Goal: Find specific page/section: Find specific page/section

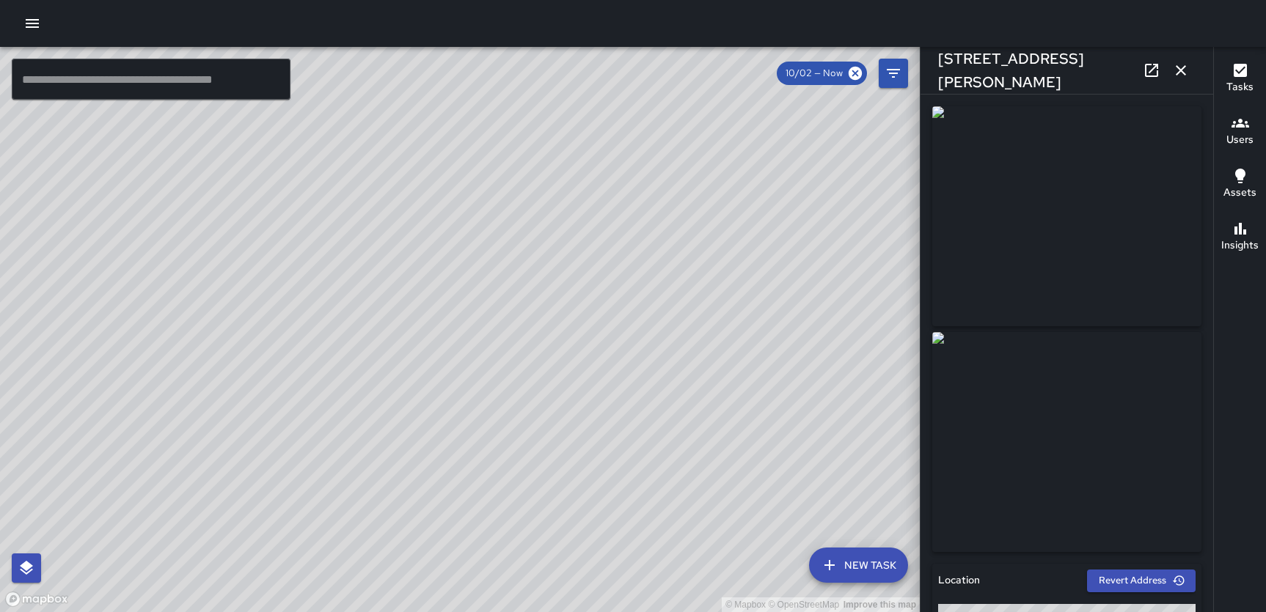
click at [1183, 71] on icon "button" at bounding box center [1181, 71] width 18 height 18
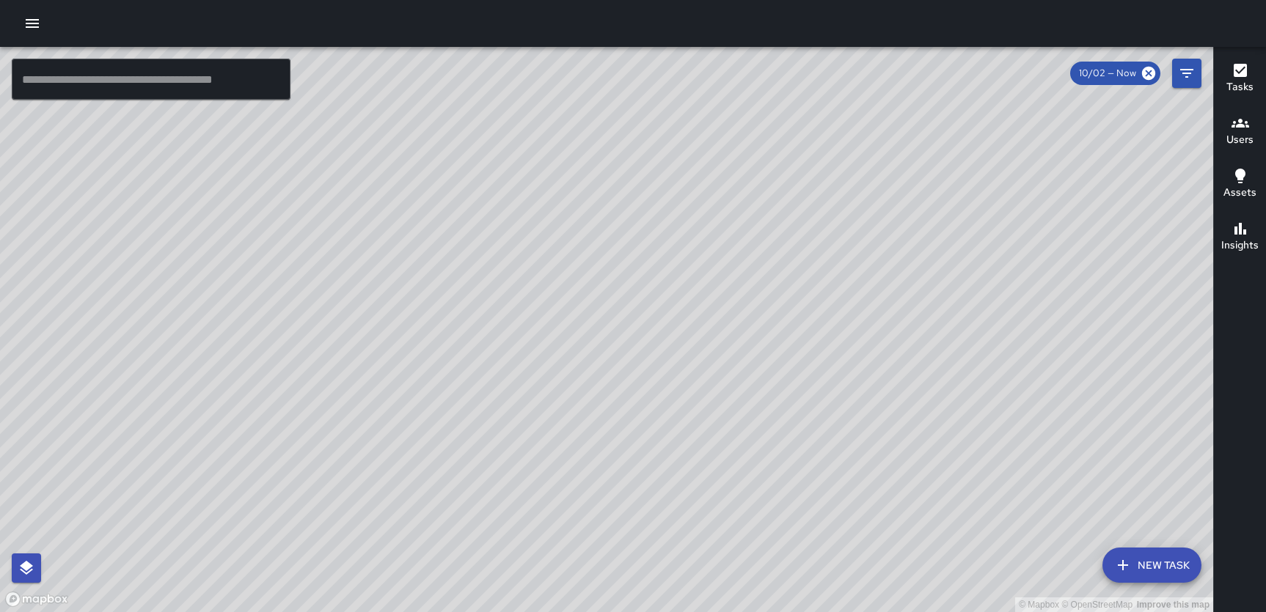
drag, startPoint x: 908, startPoint y: 434, endPoint x: 622, endPoint y: 260, distance: 335.1
click at [622, 260] on div "© Mapbox © OpenStreetMap Improve this map" at bounding box center [606, 330] width 1213 height 566
drag, startPoint x: 516, startPoint y: 269, endPoint x: 650, endPoint y: 191, distance: 154.5
click at [650, 191] on div "© Mapbox © OpenStreetMap Improve this map" at bounding box center [606, 330] width 1213 height 566
drag, startPoint x: 914, startPoint y: 511, endPoint x: 912, endPoint y: 364, distance: 146.7
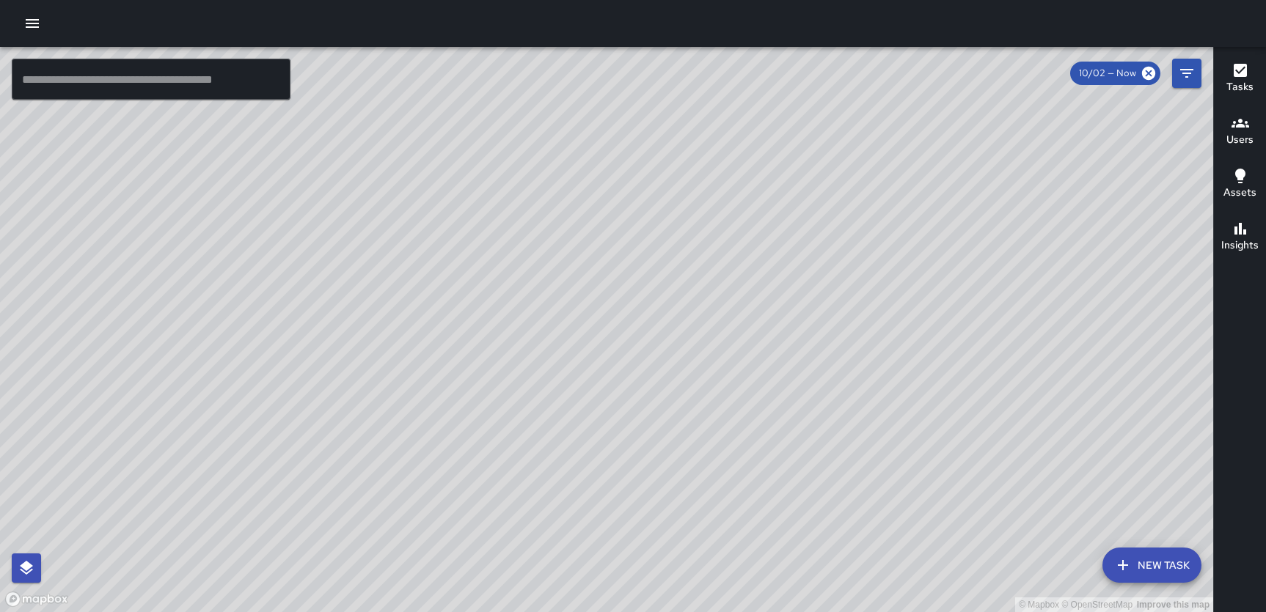
click at [912, 364] on div "© Mapbox © OpenStreetMap Improve this map" at bounding box center [606, 330] width 1213 height 566
drag, startPoint x: 660, startPoint y: 367, endPoint x: 630, endPoint y: 391, distance: 38.6
click at [630, 391] on div "© Mapbox © OpenStreetMap Improve this map" at bounding box center [606, 330] width 1213 height 566
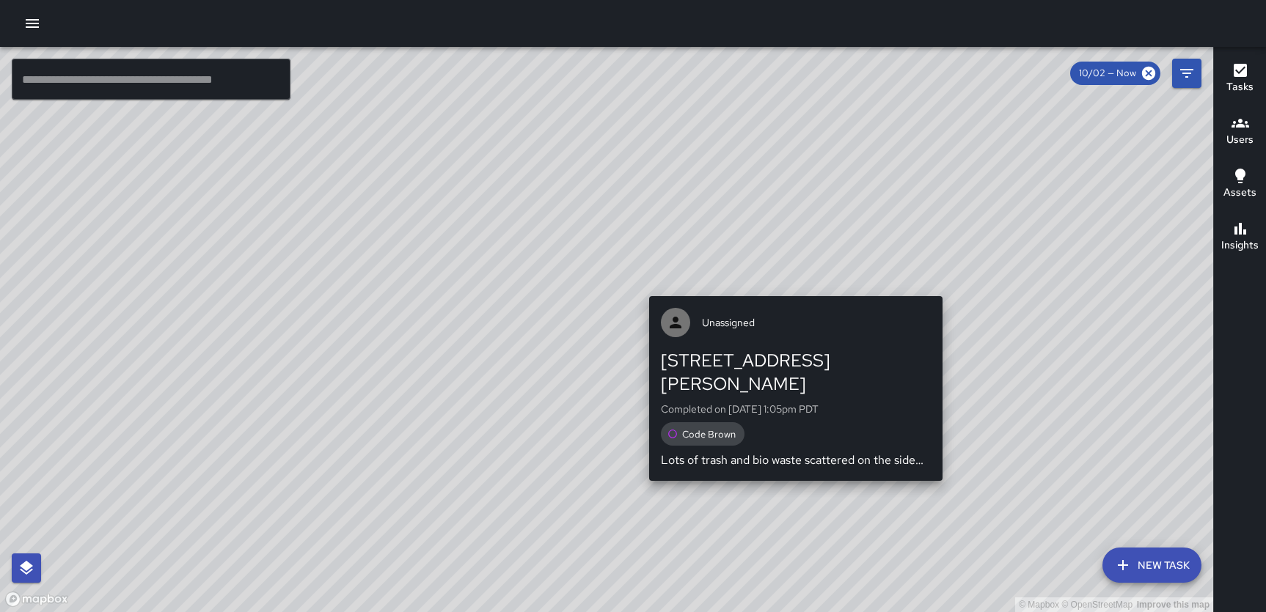
click at [946, 468] on div "© Mapbox © OpenStreetMap Improve this map Unassigned [STREET_ADDRESS][PERSON_NA…" at bounding box center [606, 330] width 1213 height 566
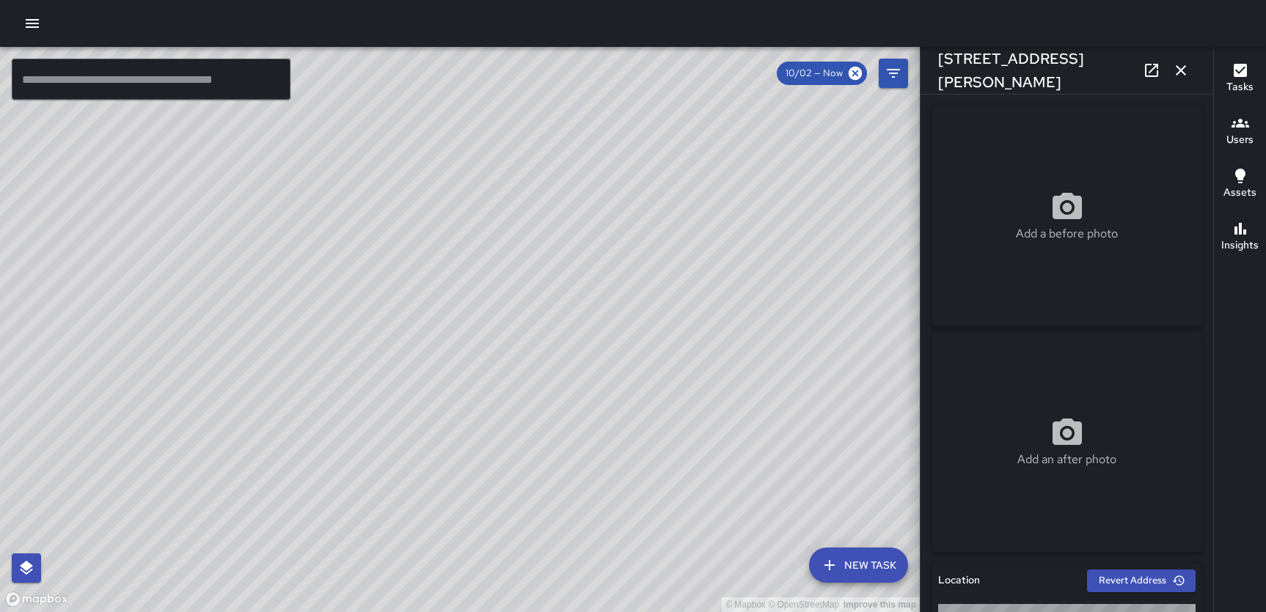
type input "**********"
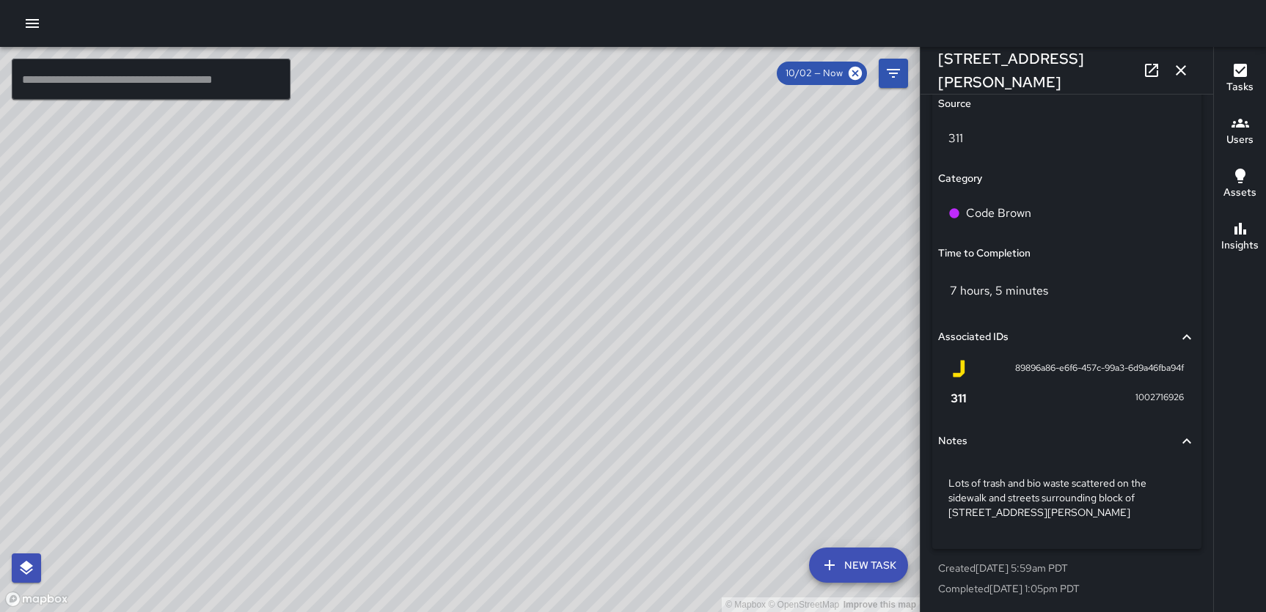
scroll to position [860, 0]
click at [1182, 77] on icon "button" at bounding box center [1181, 71] width 18 height 18
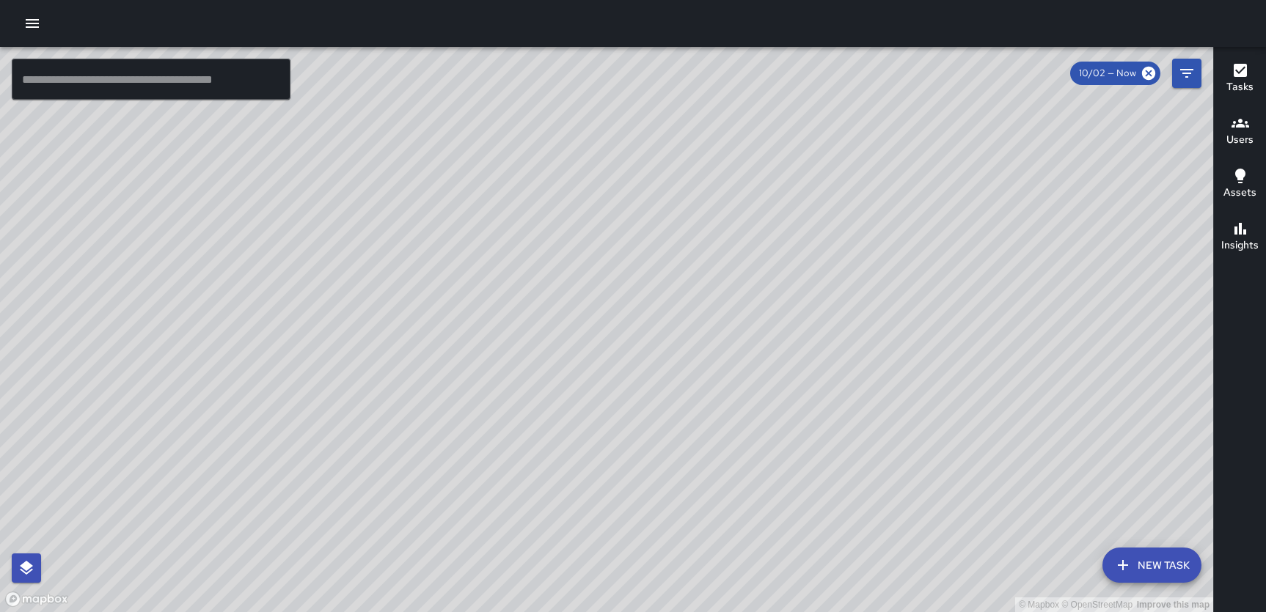
drag, startPoint x: 866, startPoint y: 392, endPoint x: 574, endPoint y: 169, distance: 367.4
click at [574, 169] on div "© Mapbox © OpenStreetMap Improve this map" at bounding box center [606, 330] width 1213 height 566
drag, startPoint x: 934, startPoint y: 260, endPoint x: 1086, endPoint y: 194, distance: 166.2
click at [1086, 194] on div "© Mapbox © OpenStreetMap Improve this map" at bounding box center [606, 330] width 1213 height 566
click at [1147, 72] on icon at bounding box center [1149, 73] width 16 height 16
